Goal: Information Seeking & Learning: Compare options

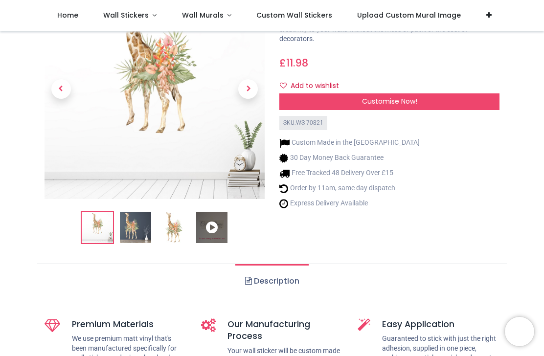
scroll to position [81, 0]
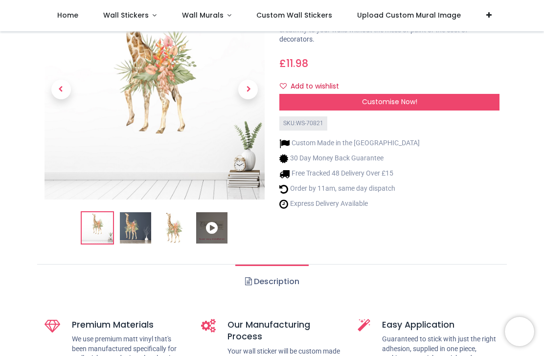
click at [133, 227] on img at bounding box center [135, 227] width 31 height 31
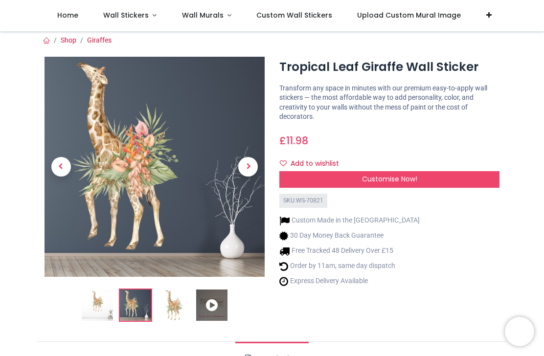
scroll to position [2, 0]
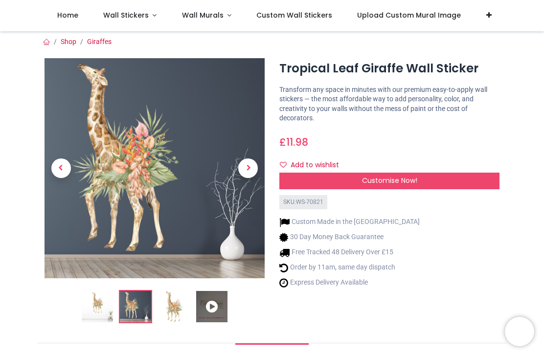
click at [250, 172] on span "Next" at bounding box center [248, 169] width 20 height 20
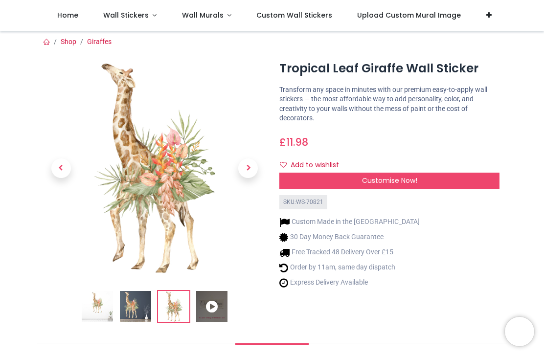
click at [246, 177] on span "Next" at bounding box center [248, 169] width 20 height 20
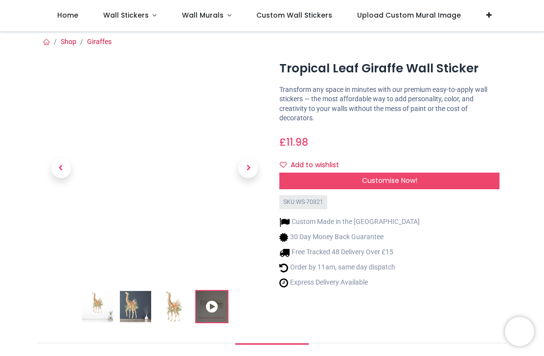
click at [251, 179] on link at bounding box center [248, 169] width 33 height 154
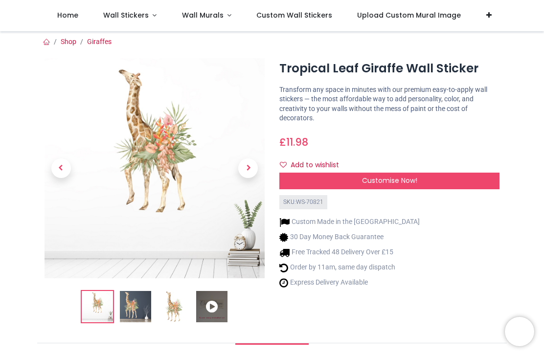
click at [243, 174] on span "Next" at bounding box center [248, 169] width 20 height 20
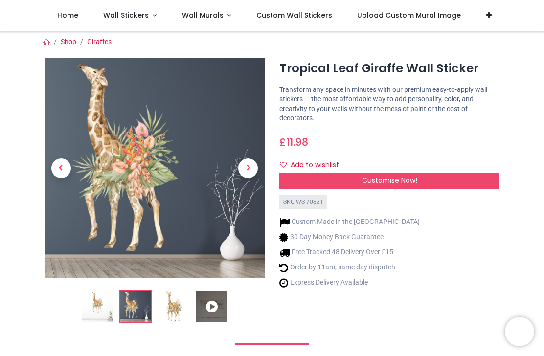
click at [249, 182] on link at bounding box center [248, 169] width 33 height 154
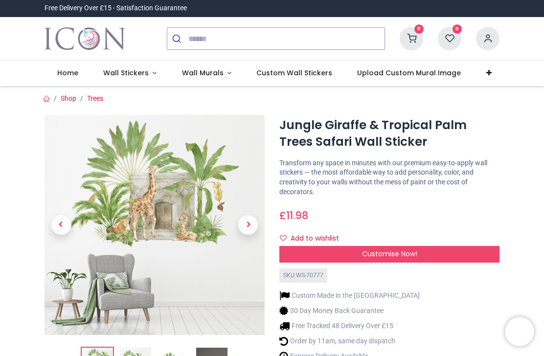
click at [240, 229] on span "Next" at bounding box center [248, 225] width 20 height 20
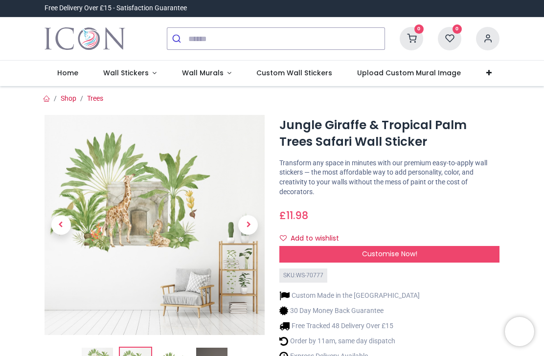
click at [243, 225] on span "Next" at bounding box center [248, 225] width 20 height 20
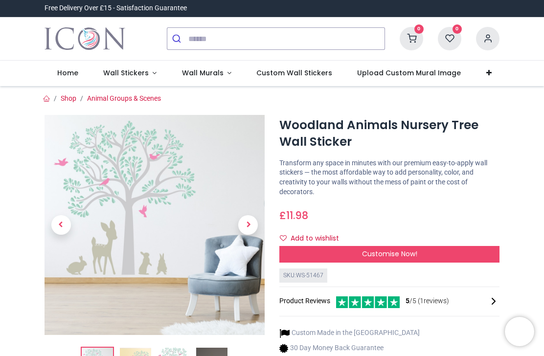
click at [60, 226] on span "Previous" at bounding box center [61, 225] width 20 height 20
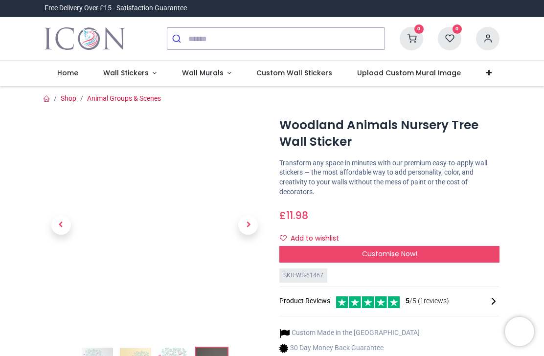
click at [62, 223] on span "Previous" at bounding box center [61, 225] width 20 height 20
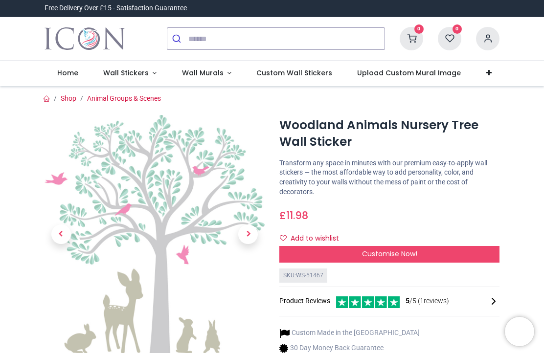
click at [55, 231] on span "Previous" at bounding box center [61, 235] width 20 height 20
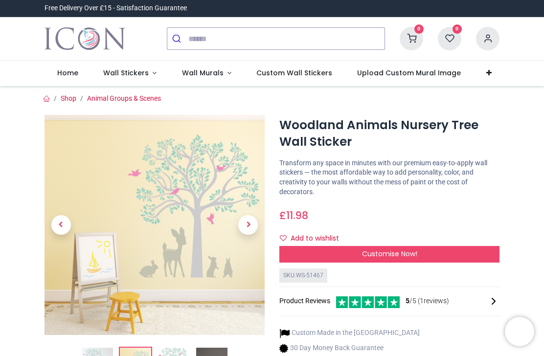
click at [52, 225] on span "Previous" at bounding box center [61, 225] width 20 height 20
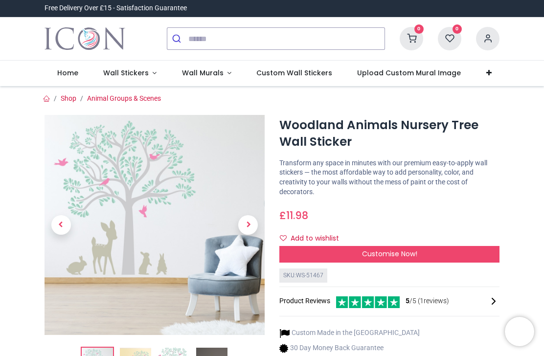
click at [51, 225] on span "Previous" at bounding box center [61, 225] width 20 height 20
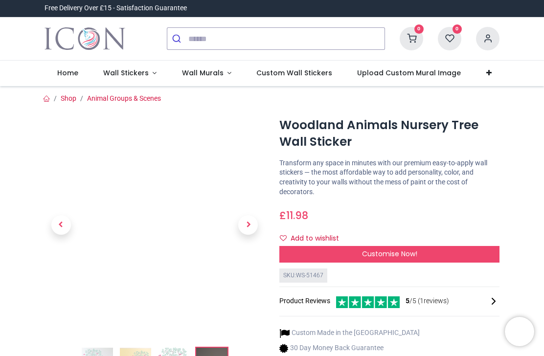
click at [53, 227] on span "Previous" at bounding box center [61, 225] width 20 height 20
